Goal: Use online tool/utility: Utilize a website feature to perform a specific function

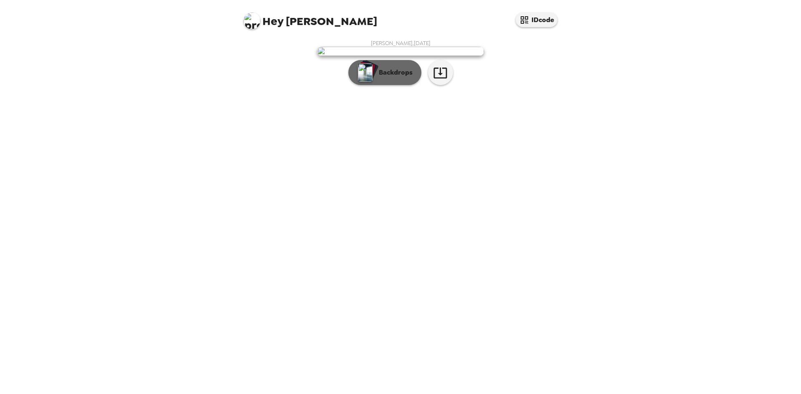
click at [392, 85] on button "Backdrops" at bounding box center [384, 72] width 73 height 25
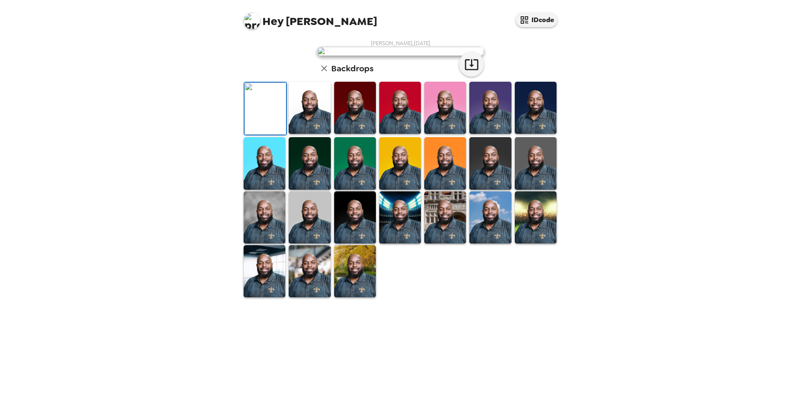
click at [314, 134] on img at bounding box center [310, 108] width 42 height 52
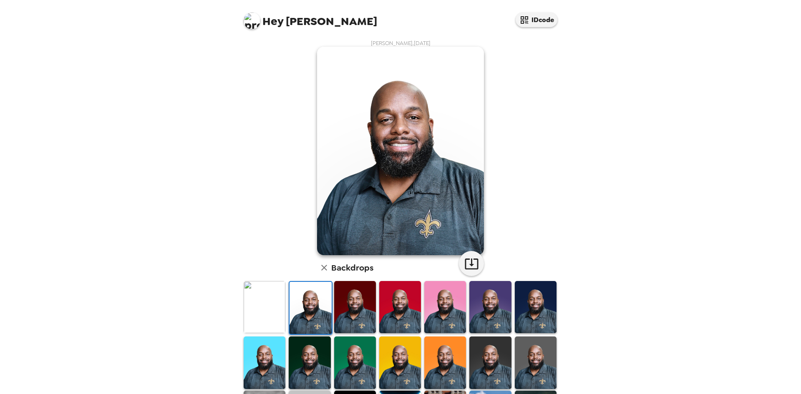
click at [497, 303] on img at bounding box center [490, 307] width 42 height 52
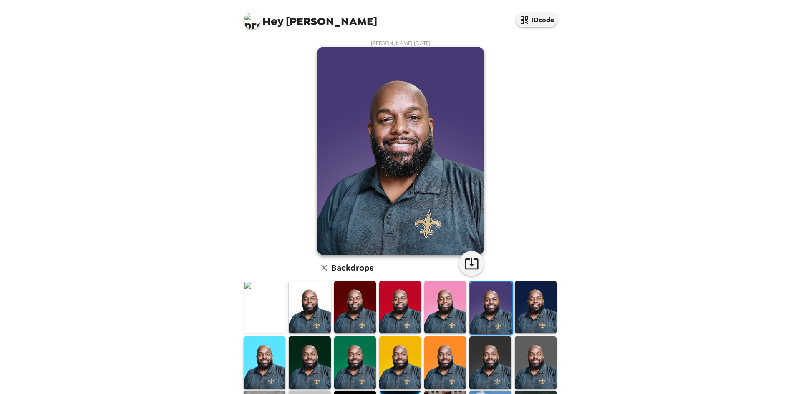
click at [522, 311] on img at bounding box center [536, 307] width 42 height 52
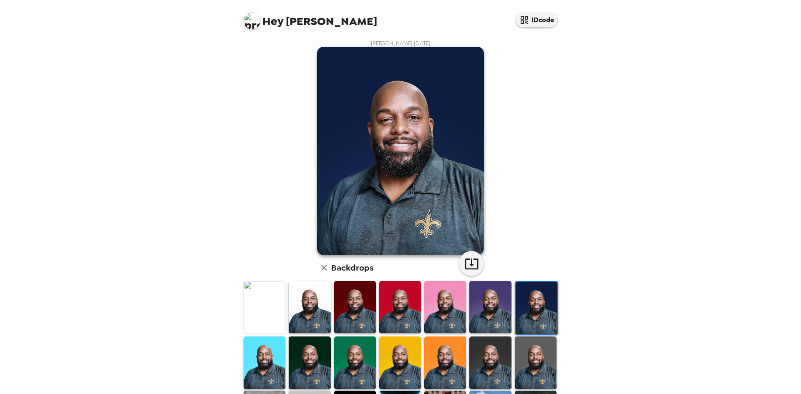
click at [536, 366] on img at bounding box center [536, 363] width 42 height 52
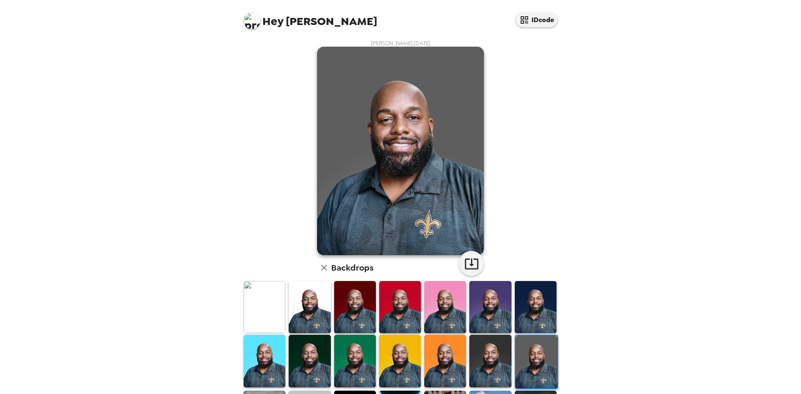
click at [487, 366] on img at bounding box center [490, 361] width 42 height 52
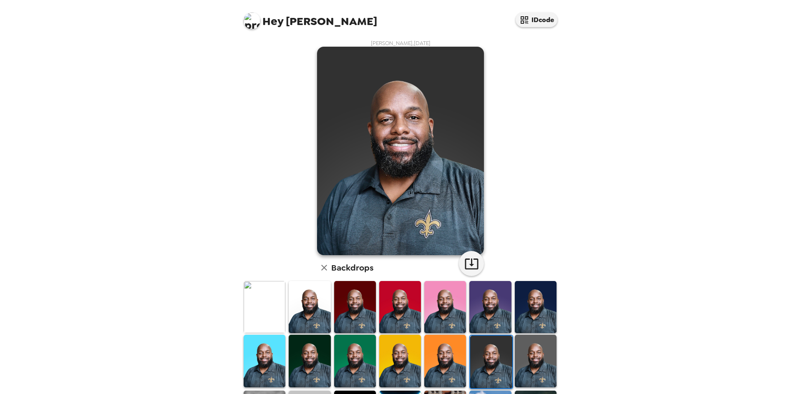
click at [437, 371] on img at bounding box center [445, 361] width 42 height 52
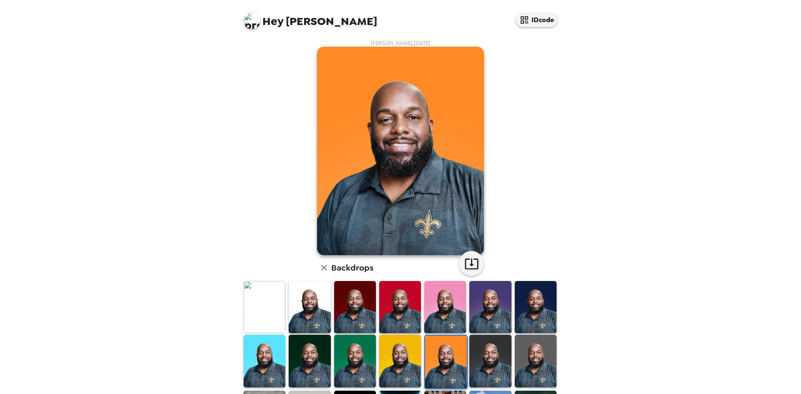
click at [403, 374] on img at bounding box center [400, 361] width 42 height 52
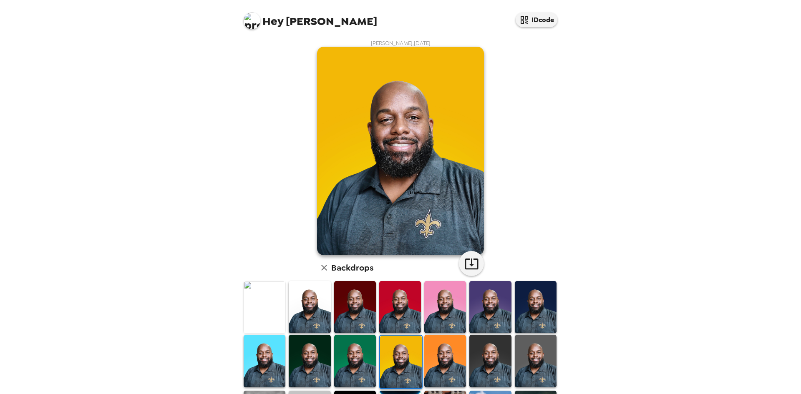
click at [522, 372] on img at bounding box center [536, 361] width 42 height 52
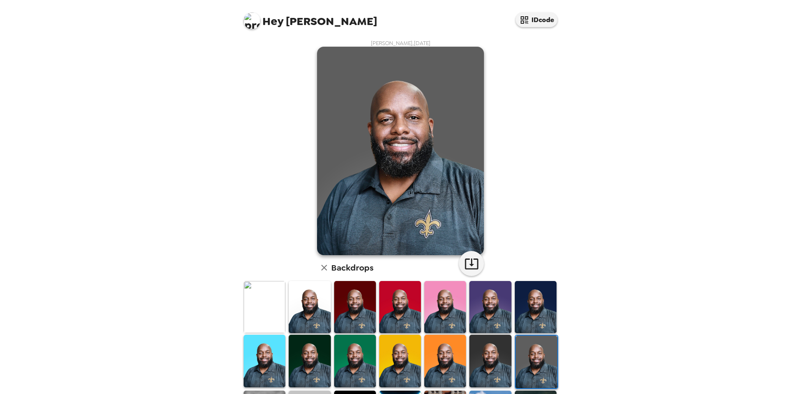
click at [503, 368] on img at bounding box center [490, 361] width 42 height 52
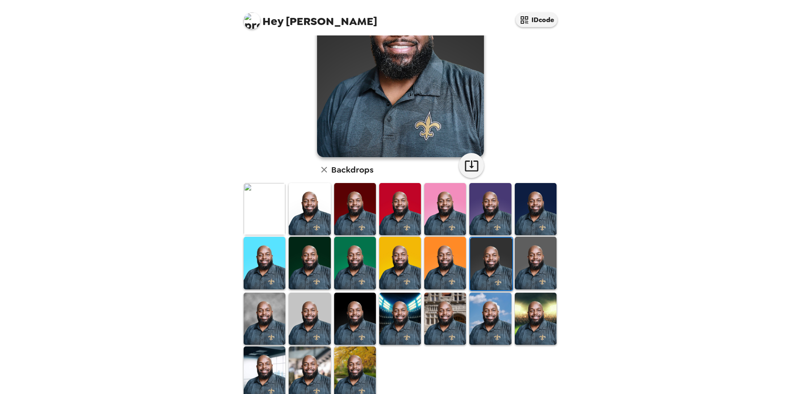
scroll to position [112, 0]
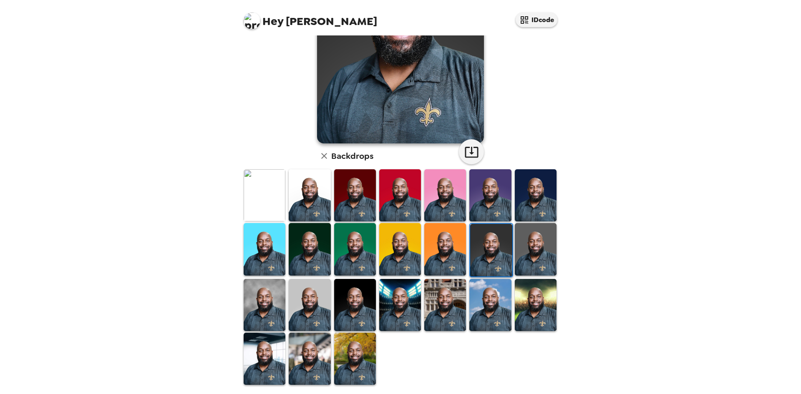
click at [273, 357] on img at bounding box center [265, 359] width 42 height 52
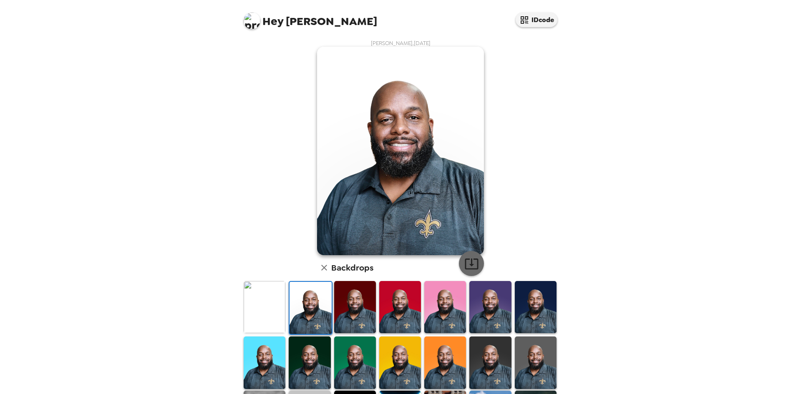
click at [468, 263] on icon "button" at bounding box center [471, 264] width 13 height 11
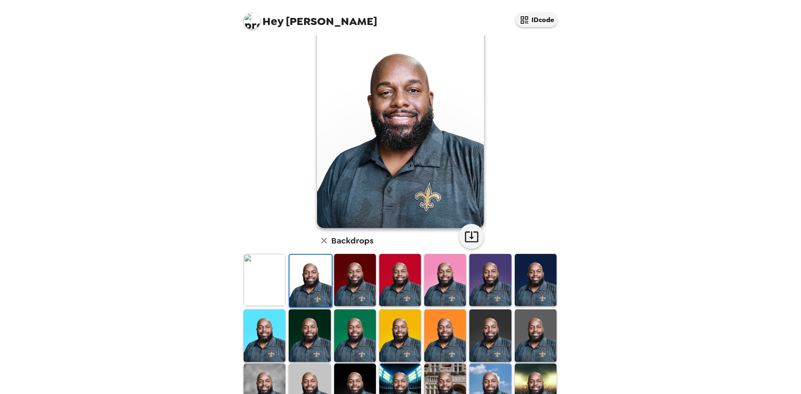
scroll to position [42, 0]
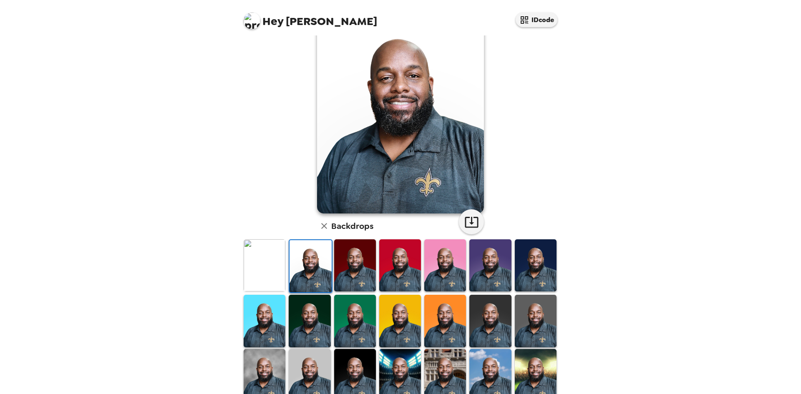
click at [351, 322] on img at bounding box center [355, 321] width 42 height 52
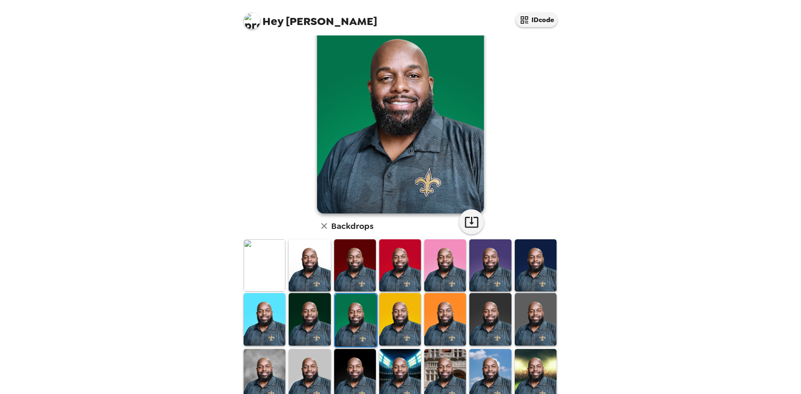
click at [393, 322] on img at bounding box center [400, 319] width 42 height 52
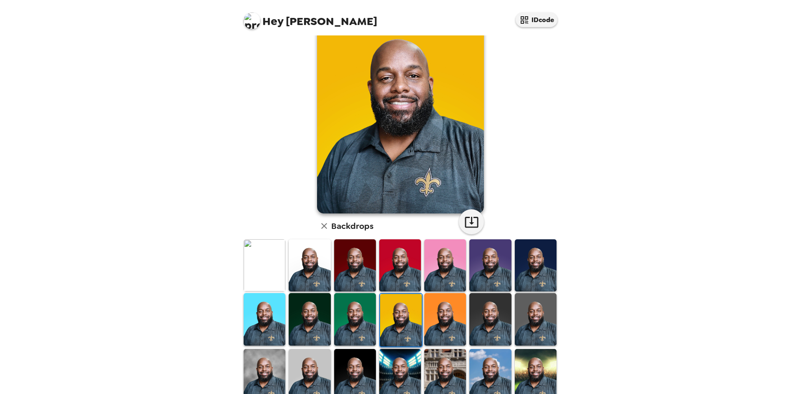
click at [449, 320] on img at bounding box center [445, 319] width 42 height 52
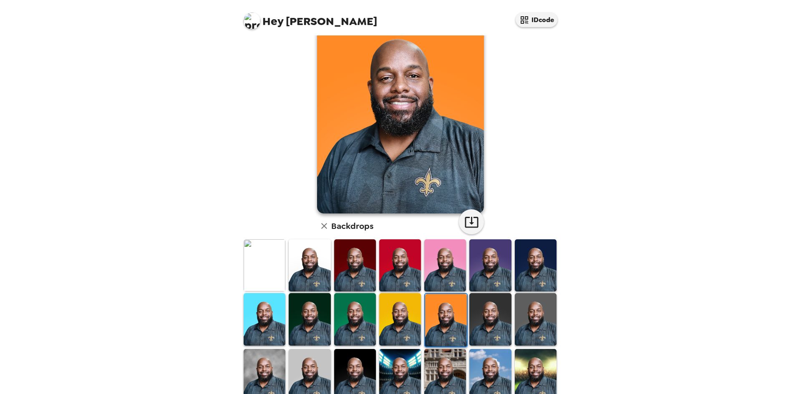
click at [484, 317] on img at bounding box center [490, 319] width 42 height 52
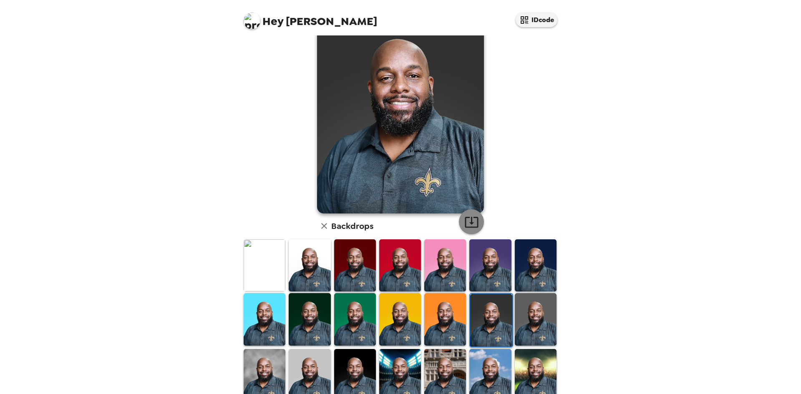
click at [474, 222] on icon "button" at bounding box center [471, 222] width 13 height 11
click at [525, 299] on img at bounding box center [536, 319] width 42 height 52
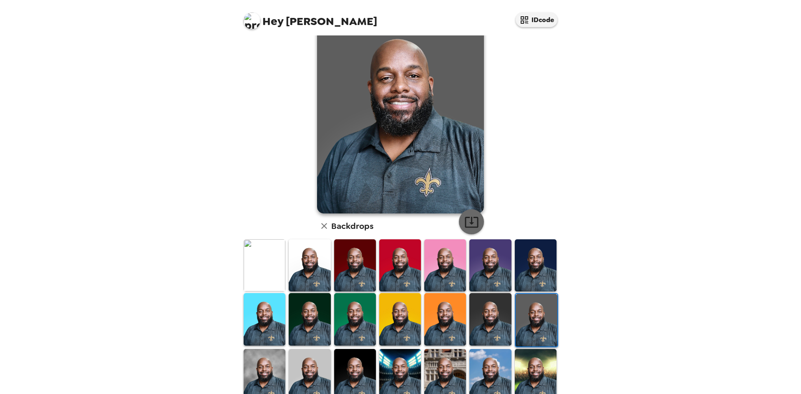
click at [465, 224] on icon "button" at bounding box center [471, 222] width 15 height 15
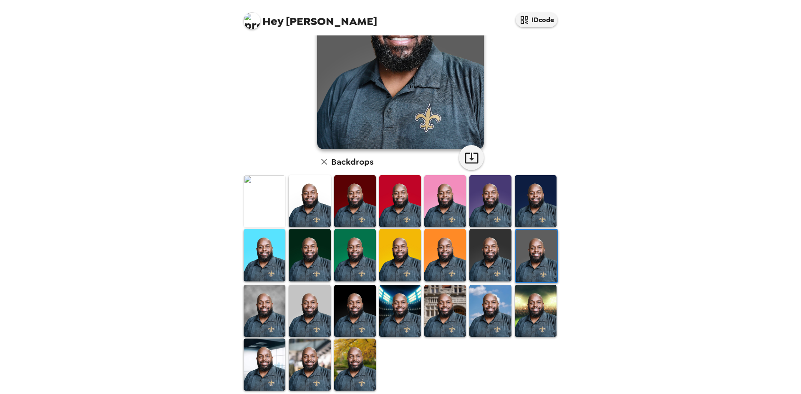
scroll to position [112, 0]
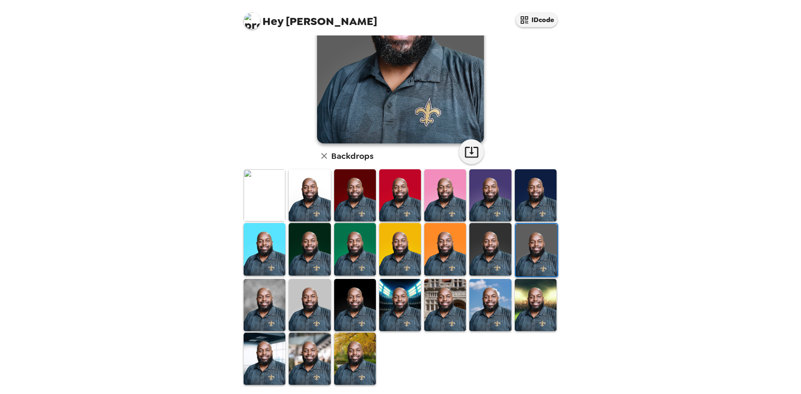
click at [271, 307] on img at bounding box center [265, 305] width 42 height 52
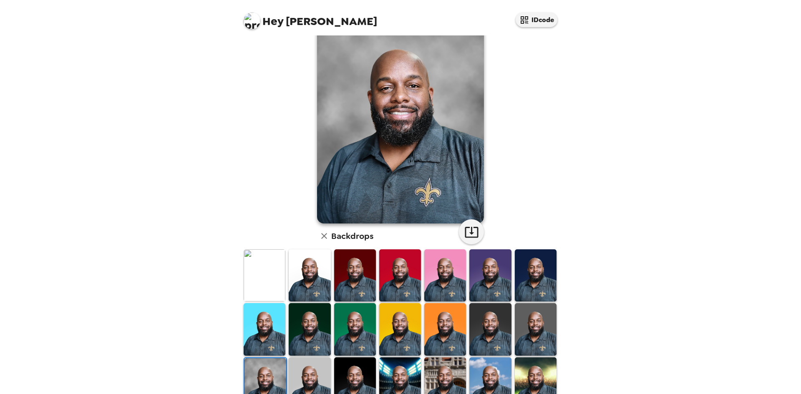
scroll to position [28, 0]
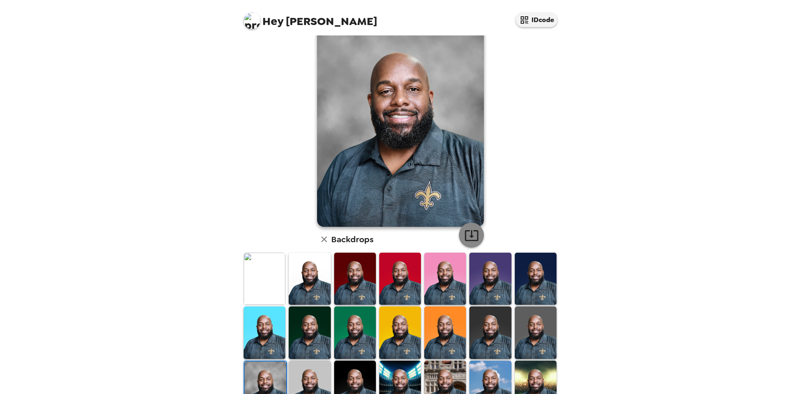
click at [472, 230] on icon "button" at bounding box center [471, 235] width 15 height 15
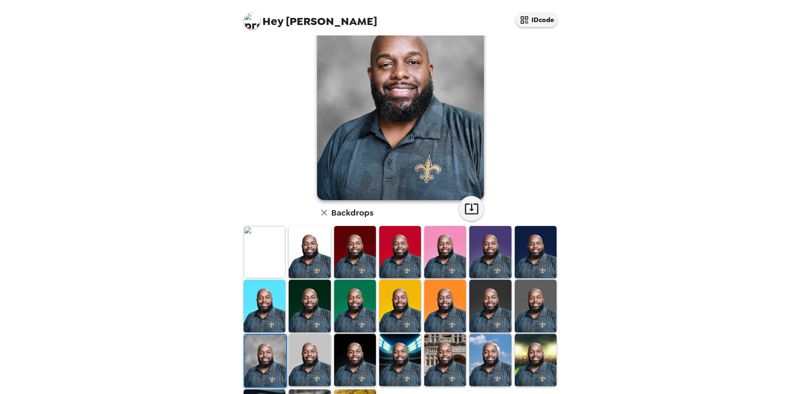
scroll to position [70, 0]
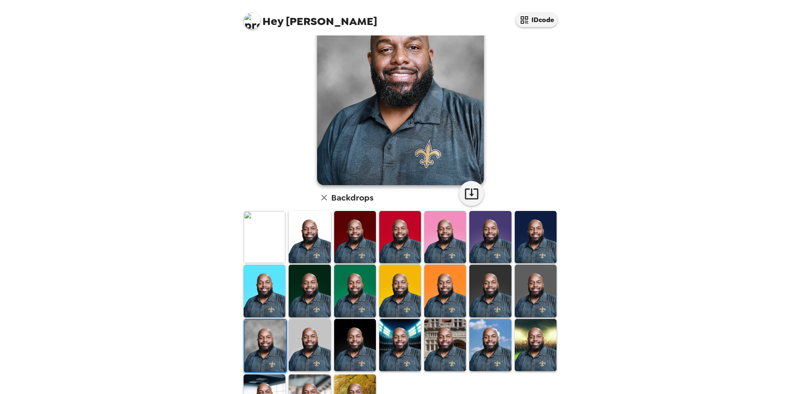
click at [315, 337] on img at bounding box center [310, 345] width 42 height 52
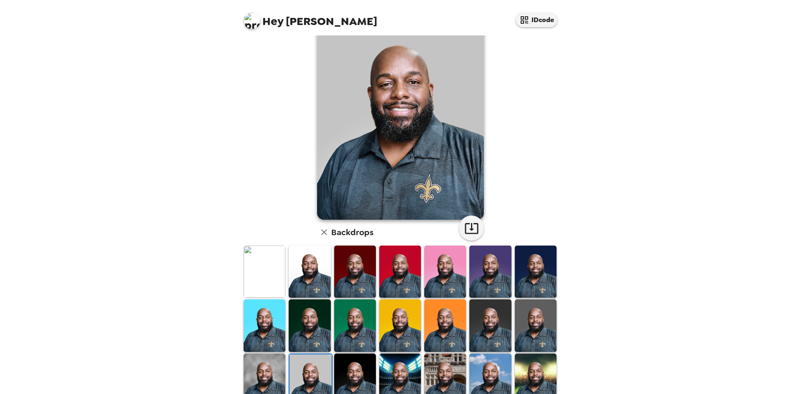
scroll to position [0, 0]
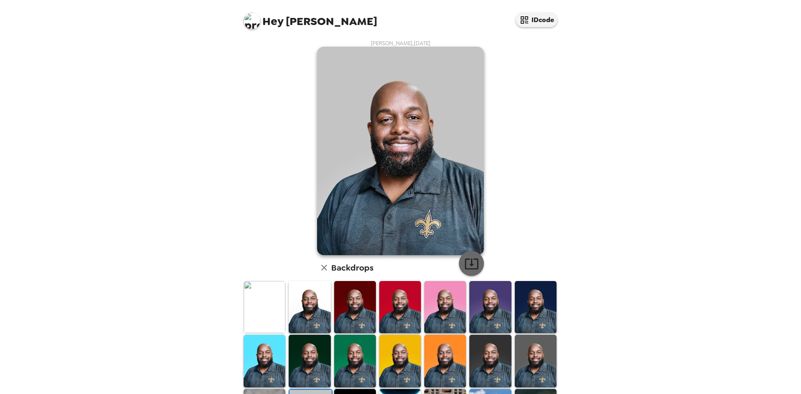
click at [471, 263] on icon "button" at bounding box center [471, 263] width 15 height 15
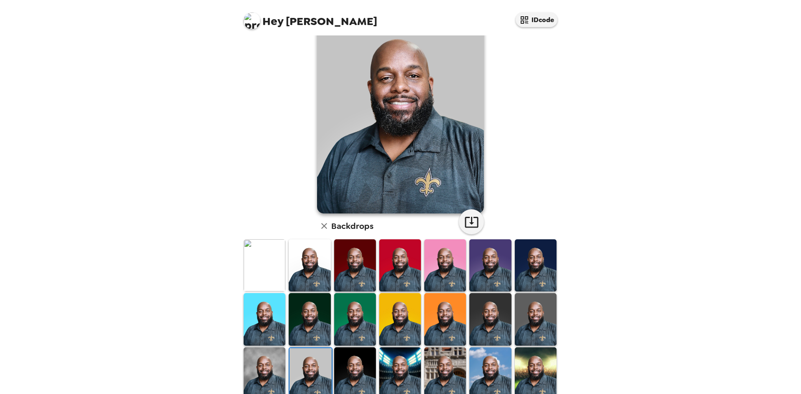
click at [361, 362] on img at bounding box center [355, 373] width 42 height 52
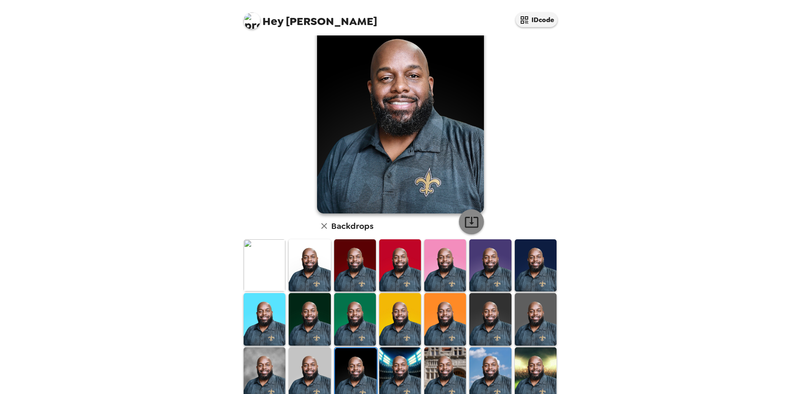
click at [475, 224] on icon "button" at bounding box center [471, 222] width 13 height 11
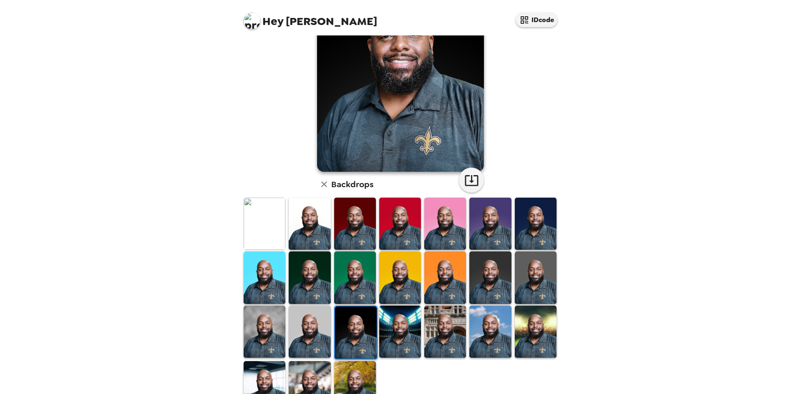
click at [403, 334] on img at bounding box center [400, 332] width 42 height 52
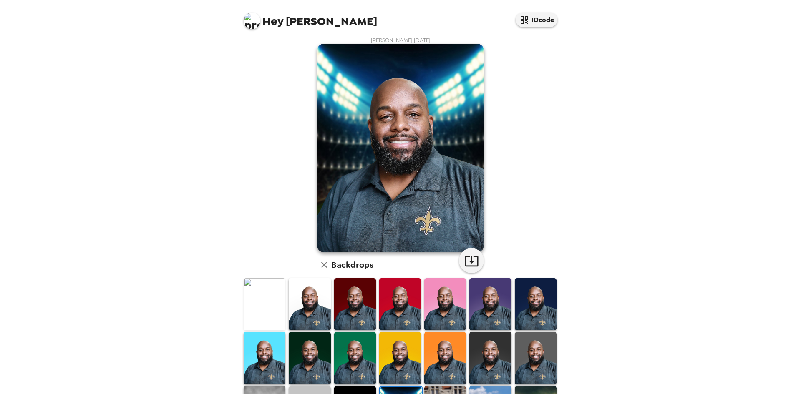
scroll to position [0, 0]
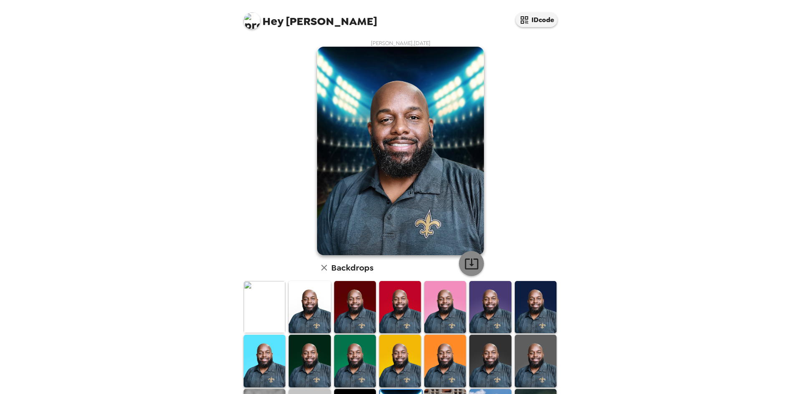
click at [474, 258] on icon "button" at bounding box center [471, 263] width 15 height 15
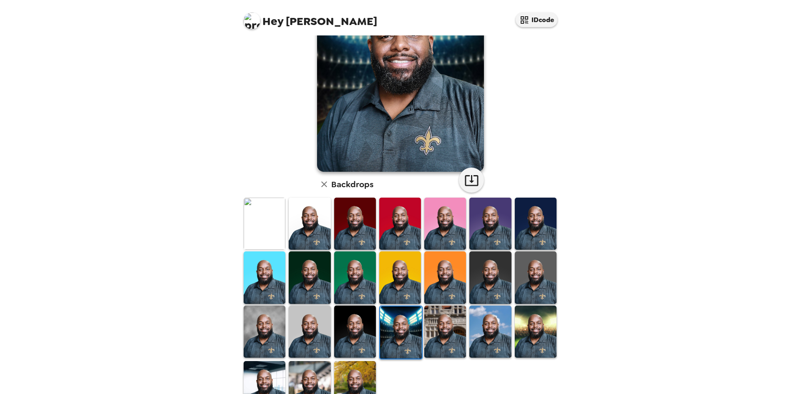
click at [444, 318] on img at bounding box center [445, 332] width 42 height 52
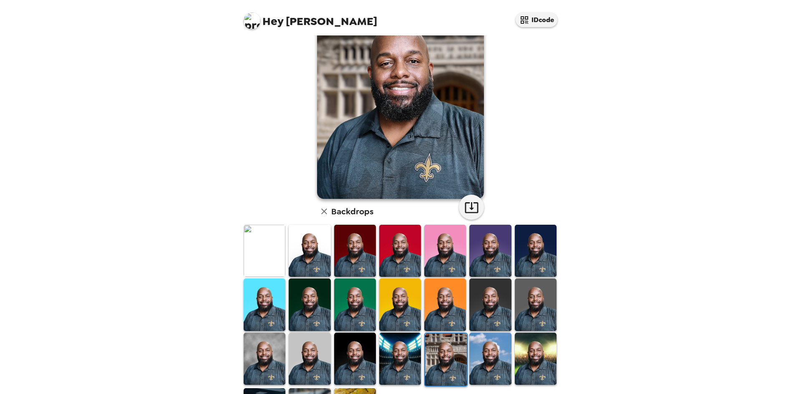
scroll to position [42, 0]
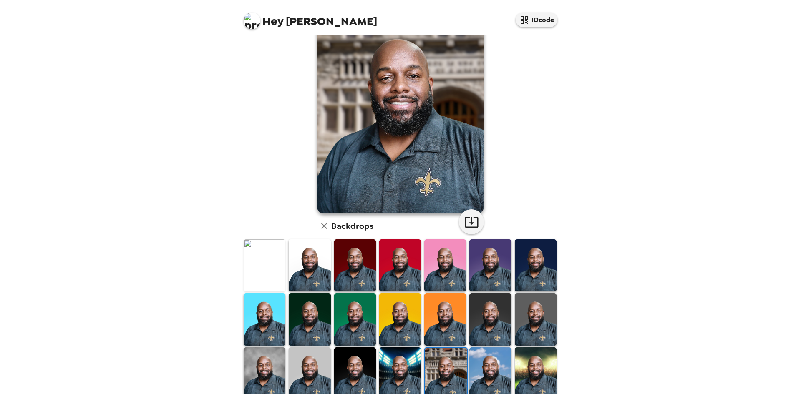
click at [490, 349] on img at bounding box center [490, 373] width 42 height 52
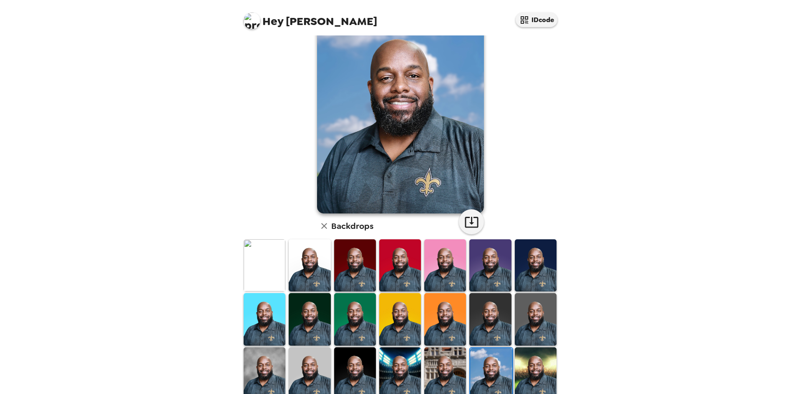
click at [515, 355] on img at bounding box center [536, 373] width 42 height 52
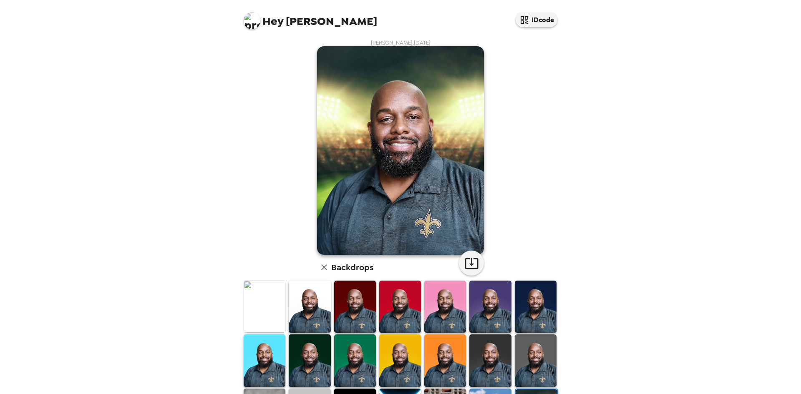
scroll to position [0, 0]
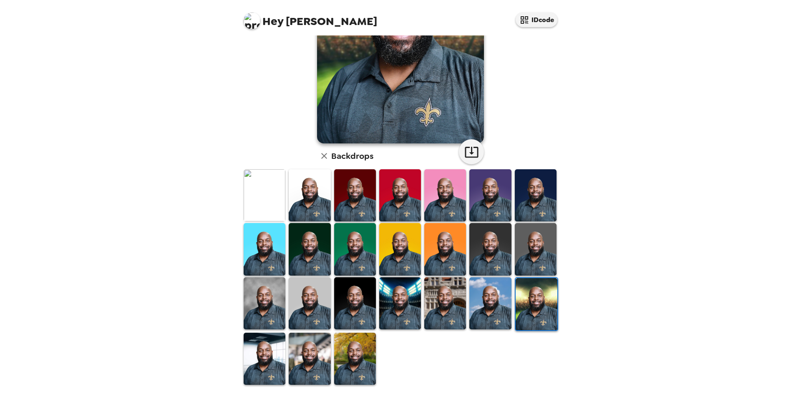
click at [265, 356] on img at bounding box center [265, 359] width 42 height 52
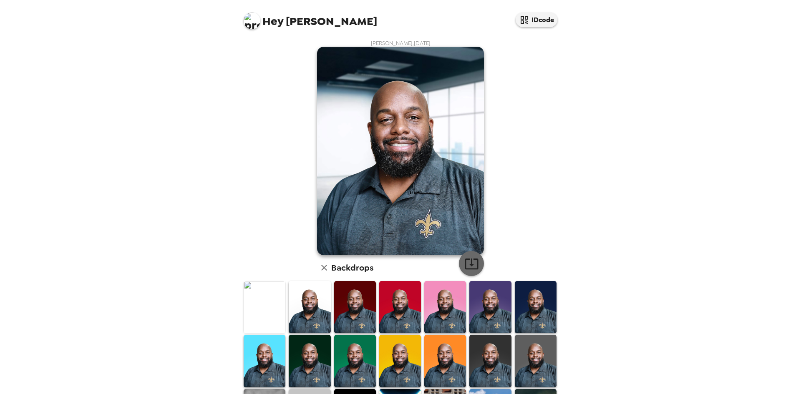
click at [475, 264] on icon "button" at bounding box center [471, 263] width 15 height 15
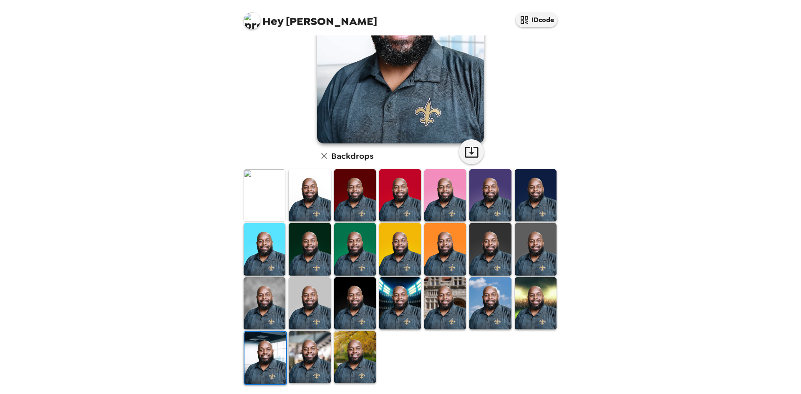
drag, startPoint x: 322, startPoint y: 347, endPoint x: 330, endPoint y: 341, distance: 10.1
click at [322, 347] on img at bounding box center [310, 357] width 42 height 52
